Goal: Contribute content

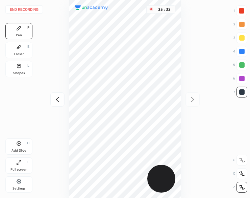
scroll to position [198, 142]
click at [21, 7] on button "End recording" at bounding box center [23, 9] width 37 height 8
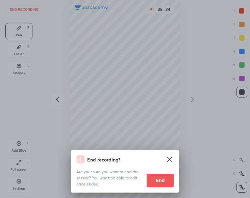
click at [159, 177] on button "End" at bounding box center [160, 180] width 27 height 14
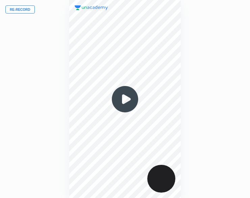
click at [12, 8] on button "Re-record" at bounding box center [19, 9] width 29 height 8
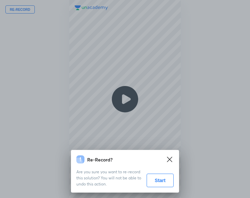
click at [159, 175] on button "Start" at bounding box center [160, 180] width 27 height 14
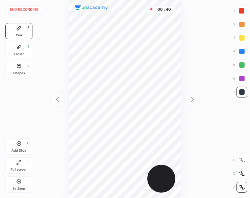
click at [240, 77] on div at bounding box center [241, 78] width 5 height 5
click at [21, 146] on div "Add Slide H" at bounding box center [18, 146] width 27 height 16
click at [33, 11] on button "End recording" at bounding box center [23, 9] width 37 height 8
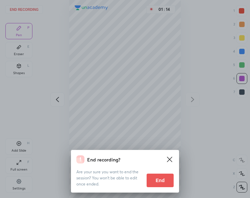
click at [164, 178] on button "End" at bounding box center [160, 180] width 27 height 14
